Goal: Transaction & Acquisition: Purchase product/service

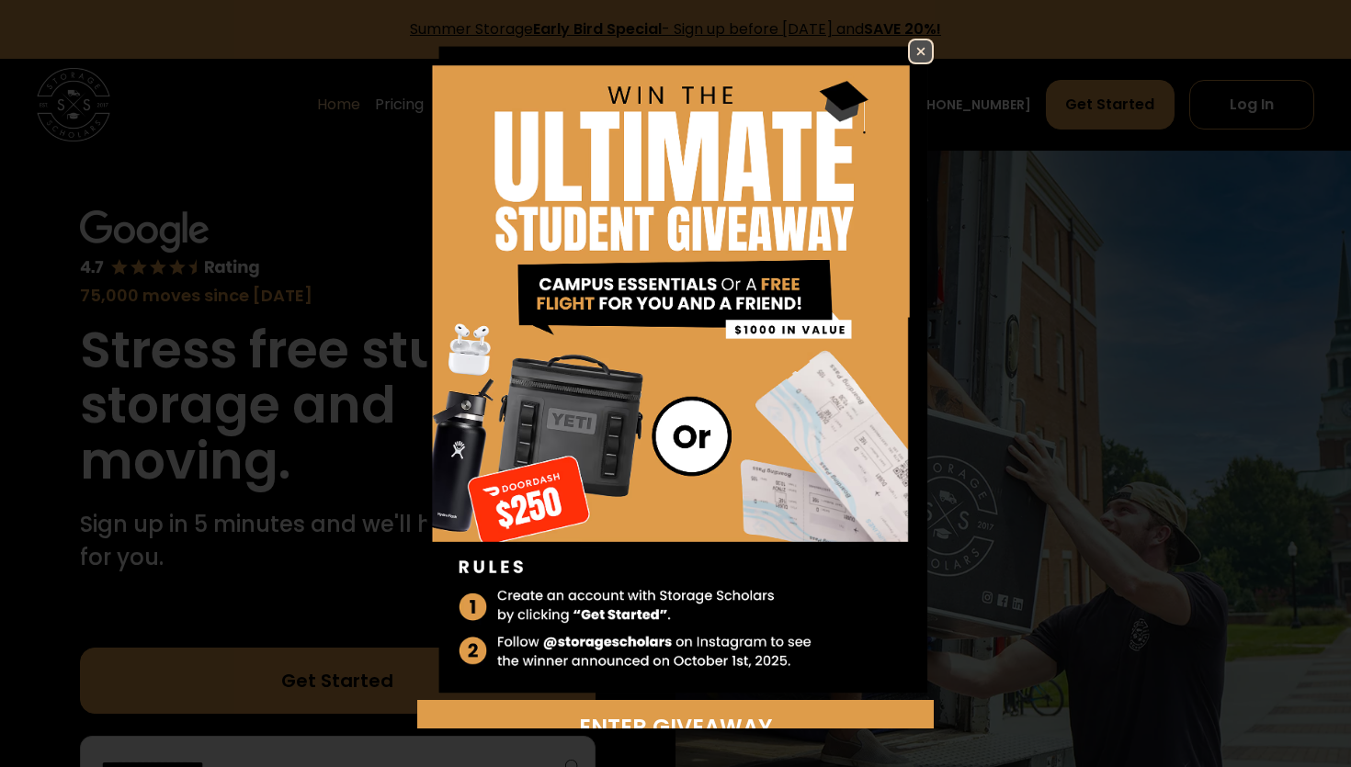
click at [920, 51] on img at bounding box center [921, 51] width 22 height 22
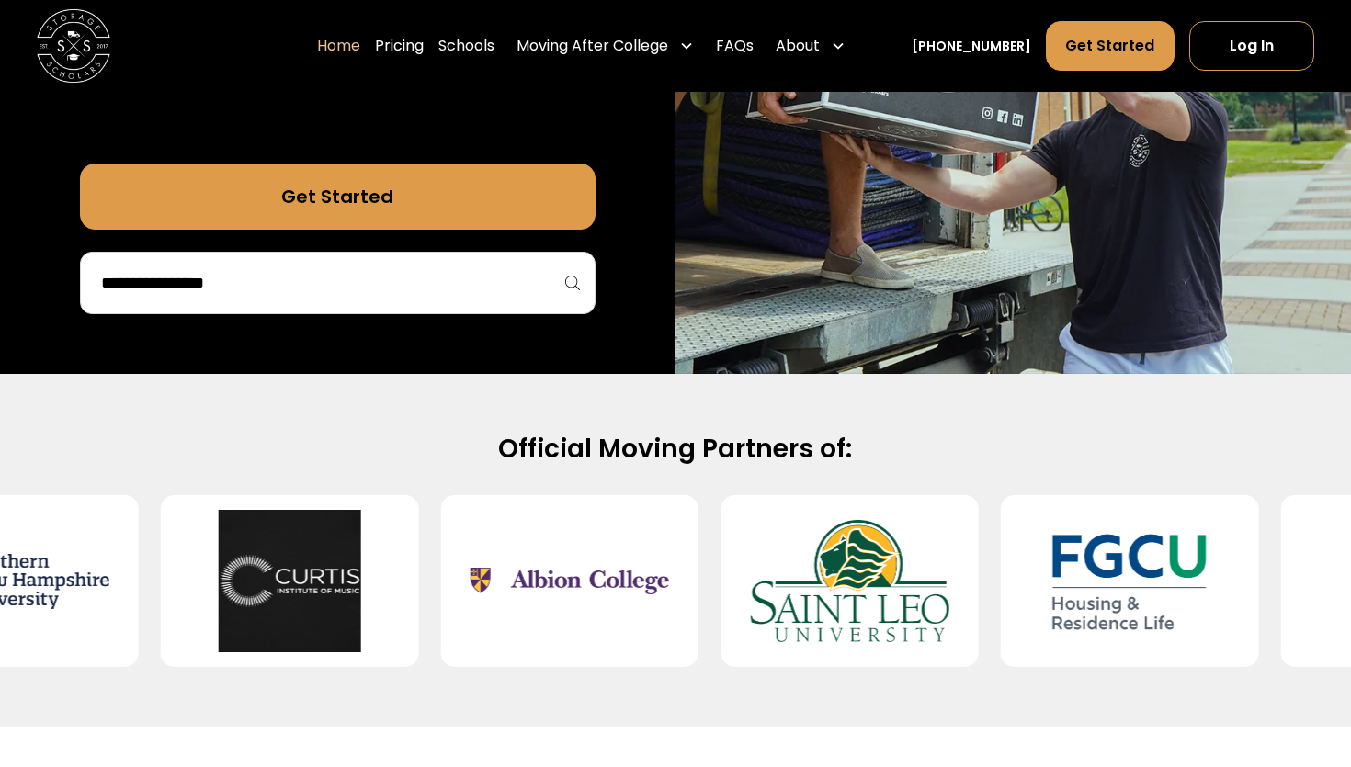
scroll to position [487, 0]
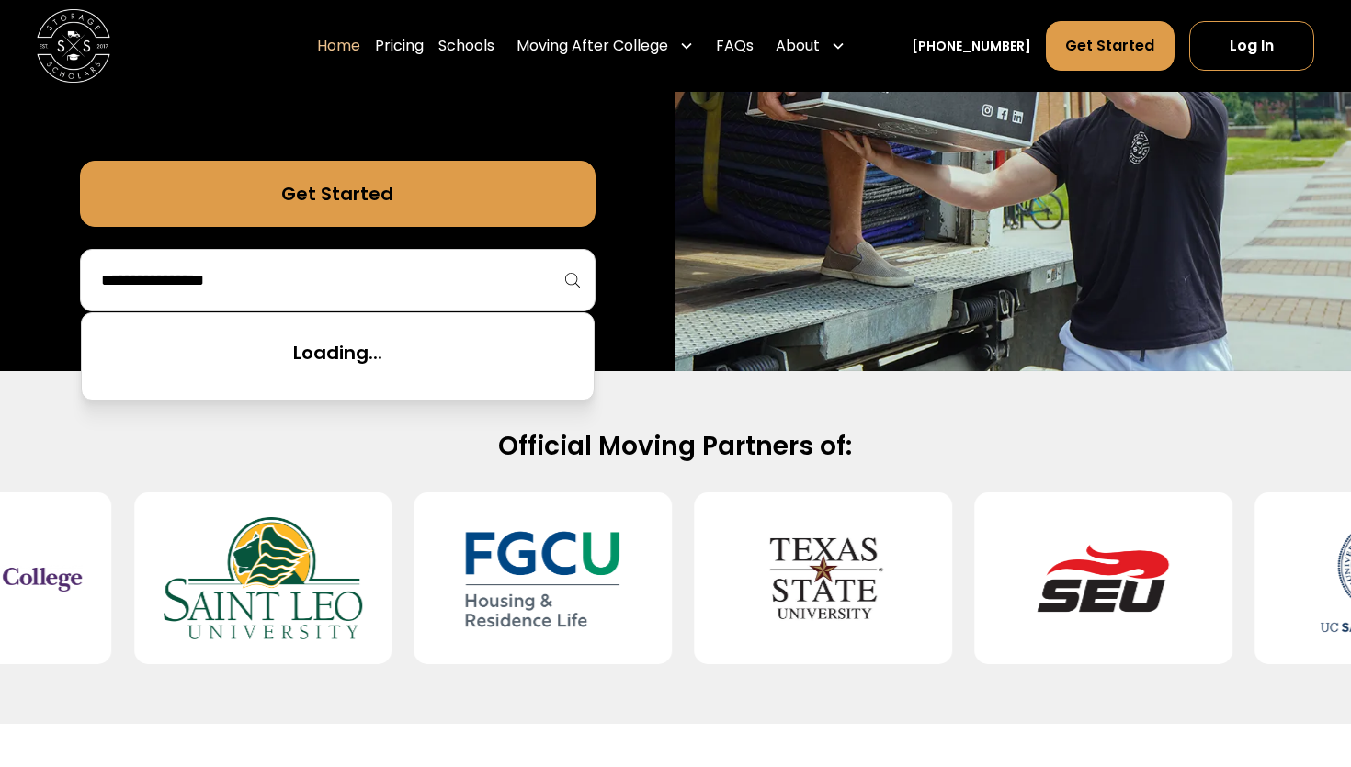
click at [494, 286] on input "search" at bounding box center [337, 280] width 477 height 31
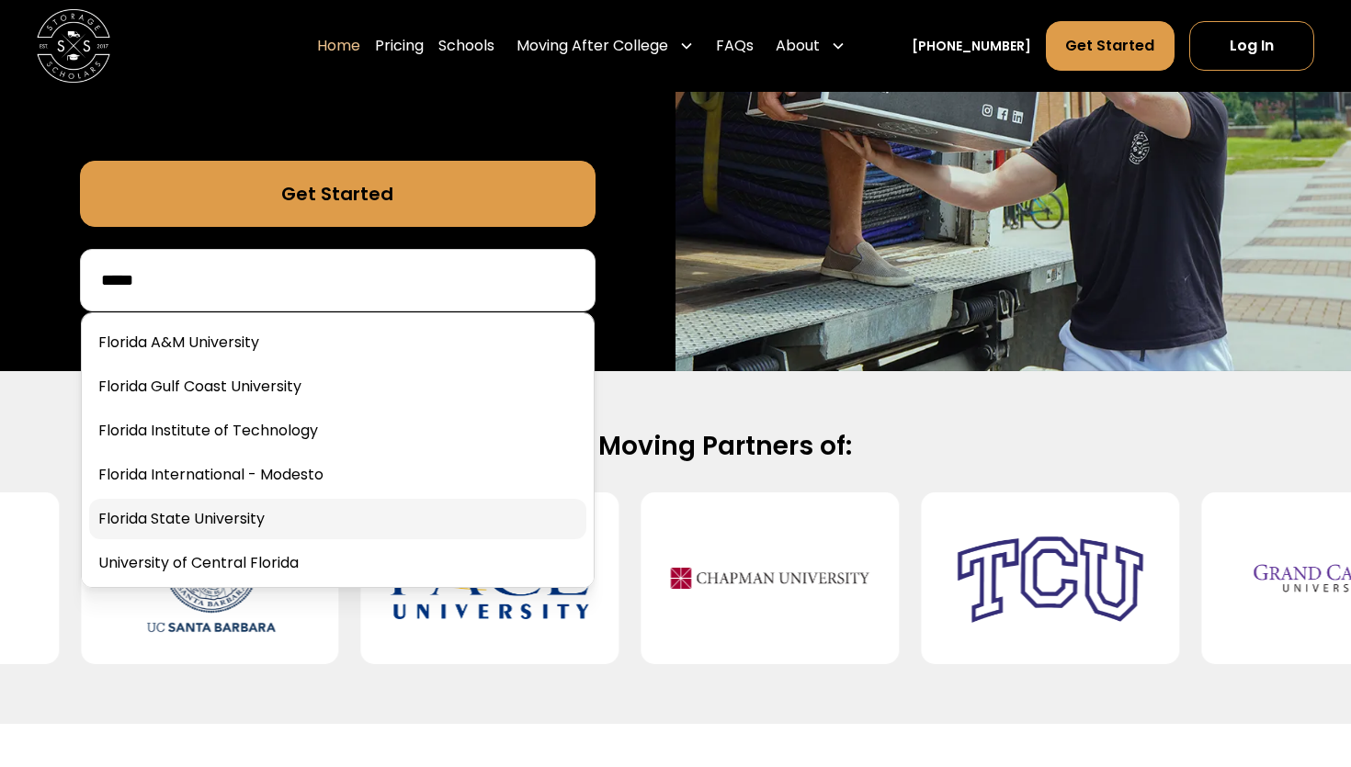
type input "*****"
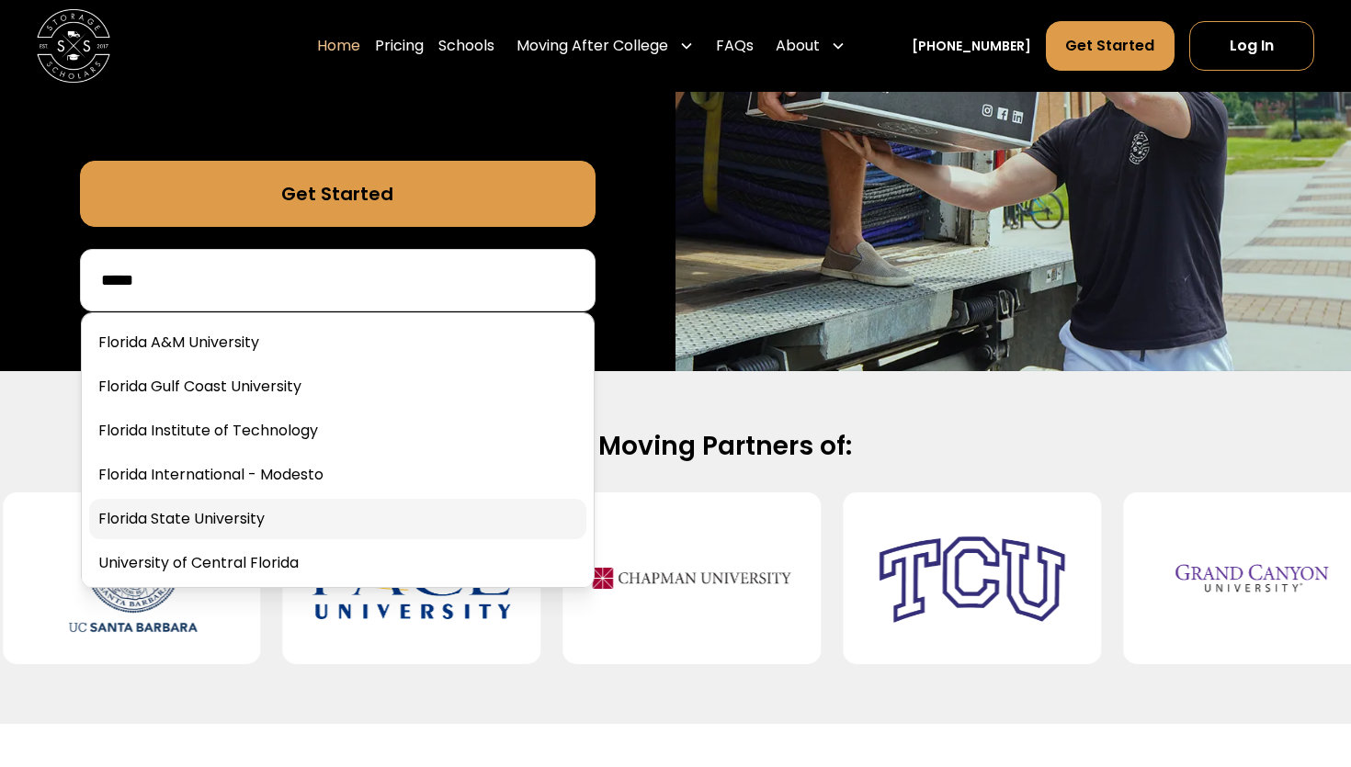
click at [344, 511] on link at bounding box center [337, 519] width 497 height 40
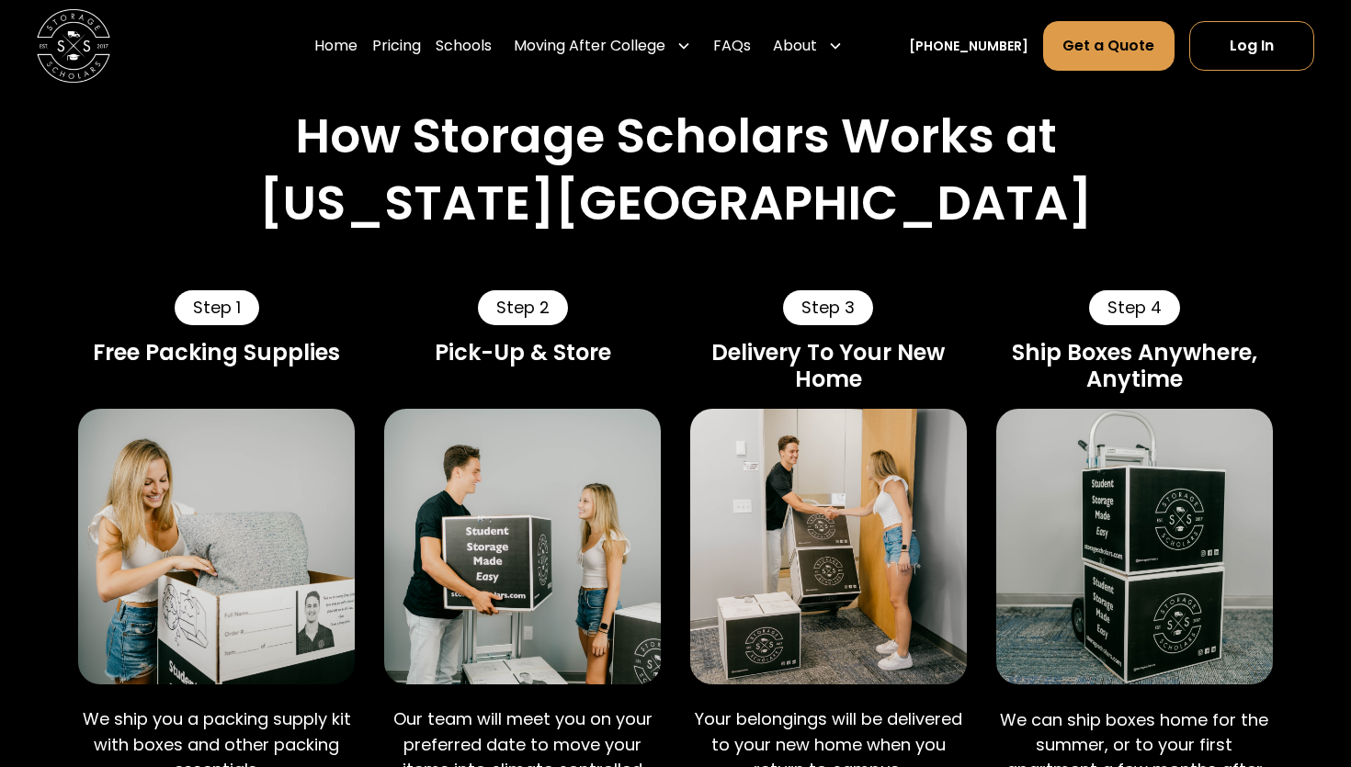
scroll to position [897, 0]
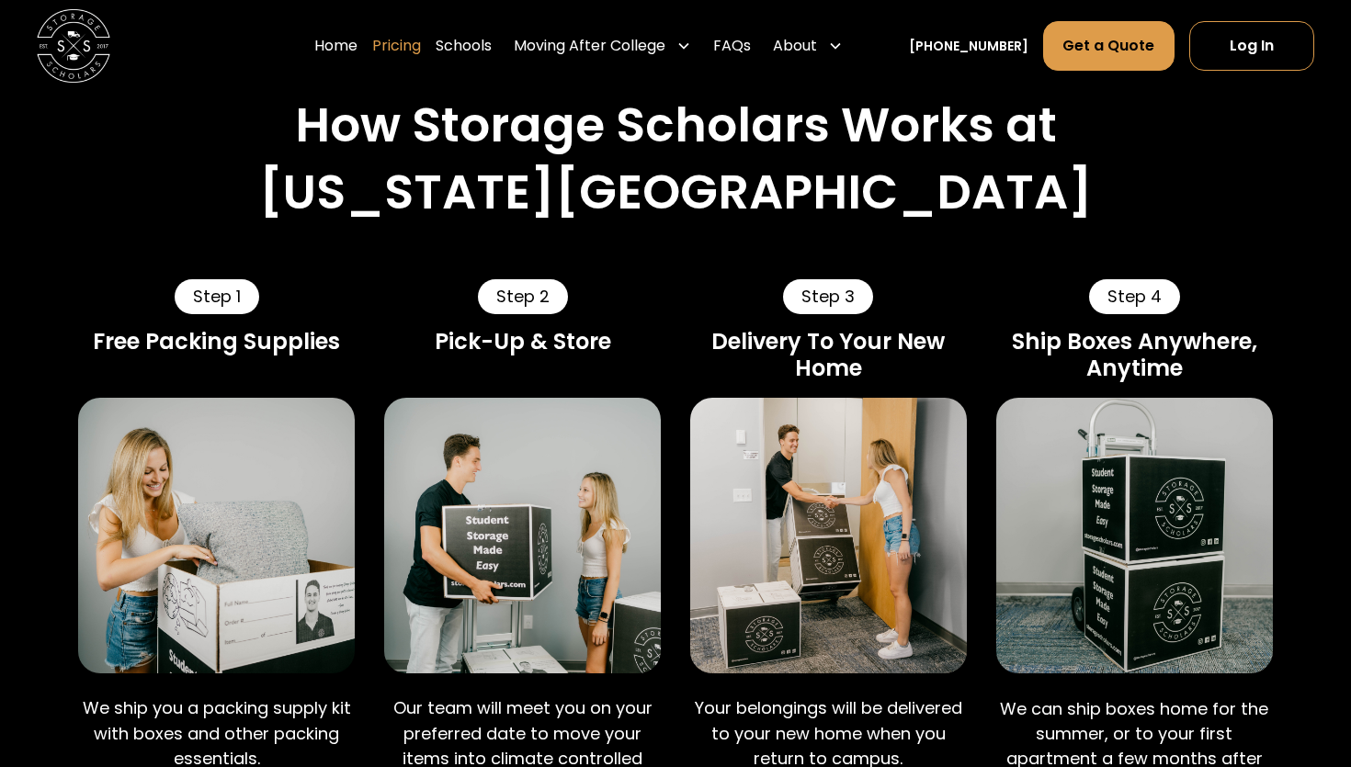
click at [421, 52] on link "Pricing" at bounding box center [396, 45] width 49 height 51
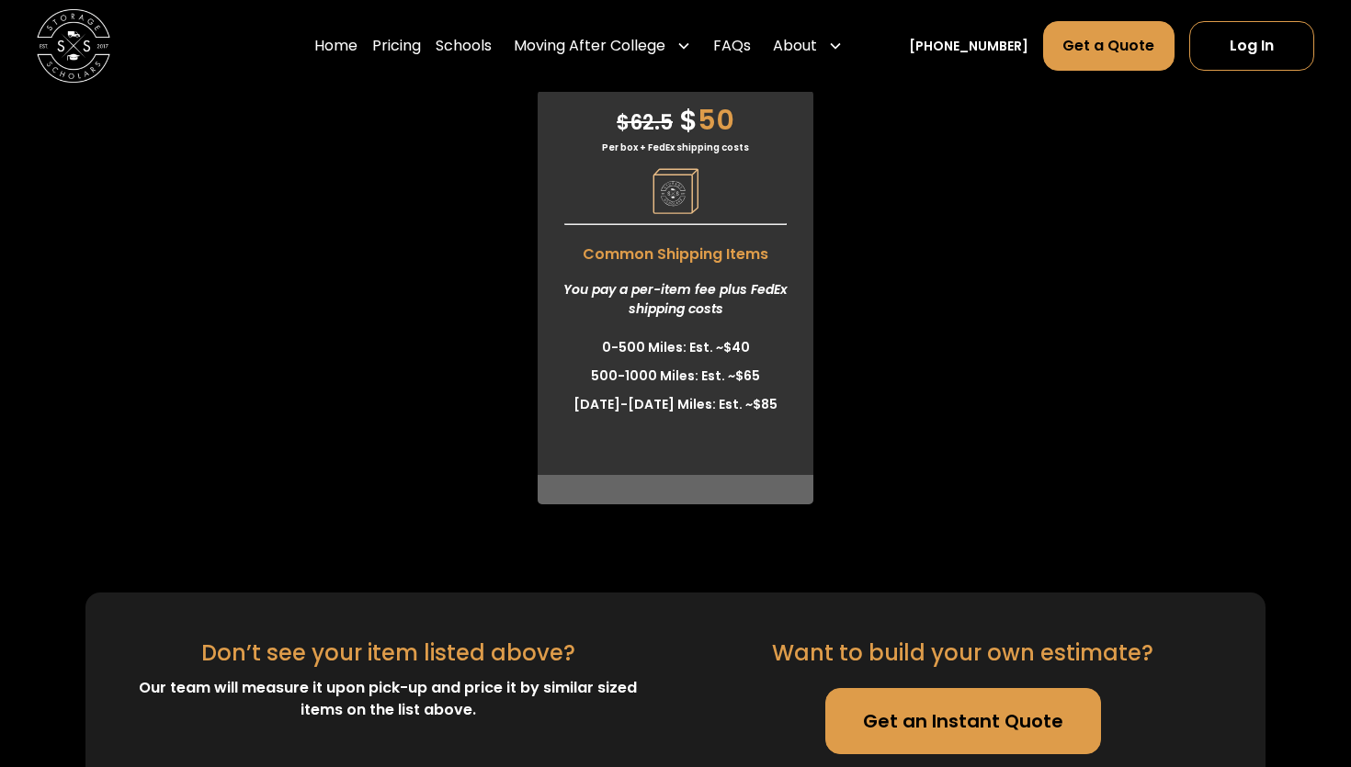
scroll to position [5282, 0]
